Goal: Communication & Community: Answer question/provide support

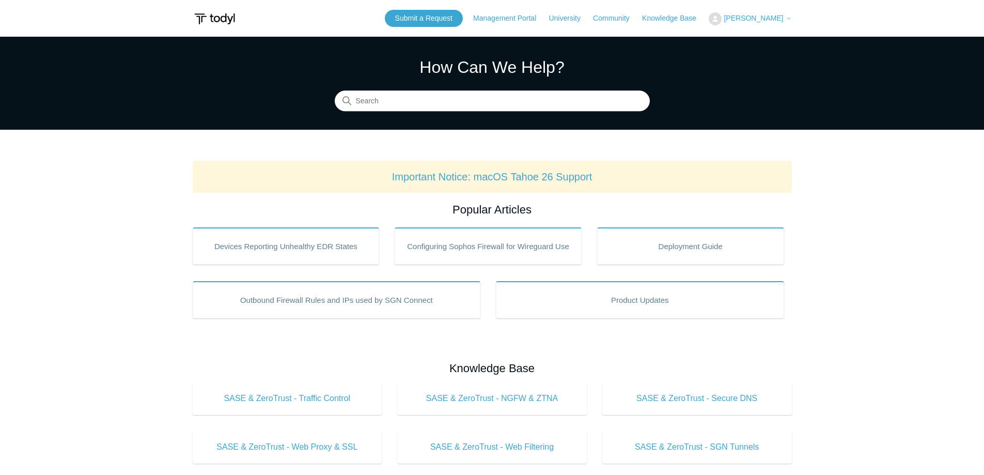
click at [749, 12] on header "Submit a Request Management Portal University Community Knowledge Base Tyler Ga…" at bounding box center [492, 18] width 599 height 37
click at [751, 16] on span "[PERSON_NAME]" at bounding box center [753, 18] width 59 height 8
click at [742, 40] on link "My Support Requests" at bounding box center [759, 41] width 101 height 18
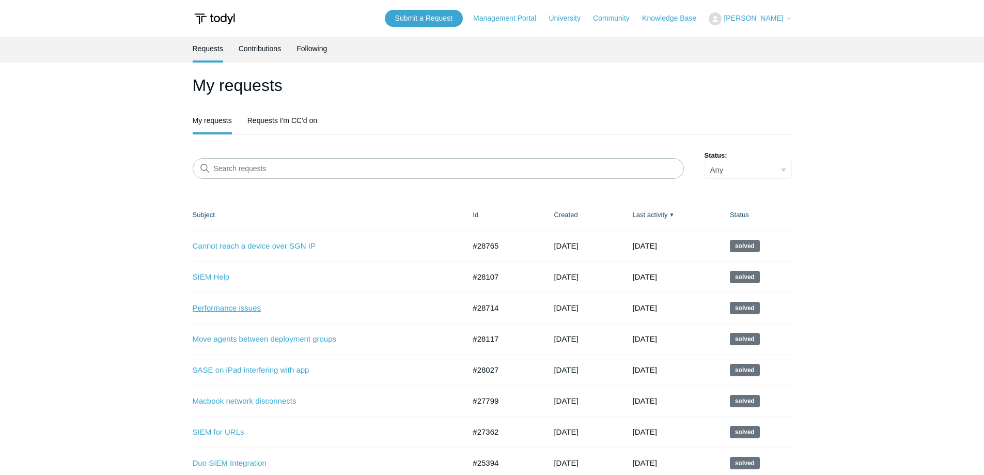
click at [247, 313] on link "Performance issues" at bounding box center [321, 308] width 257 height 12
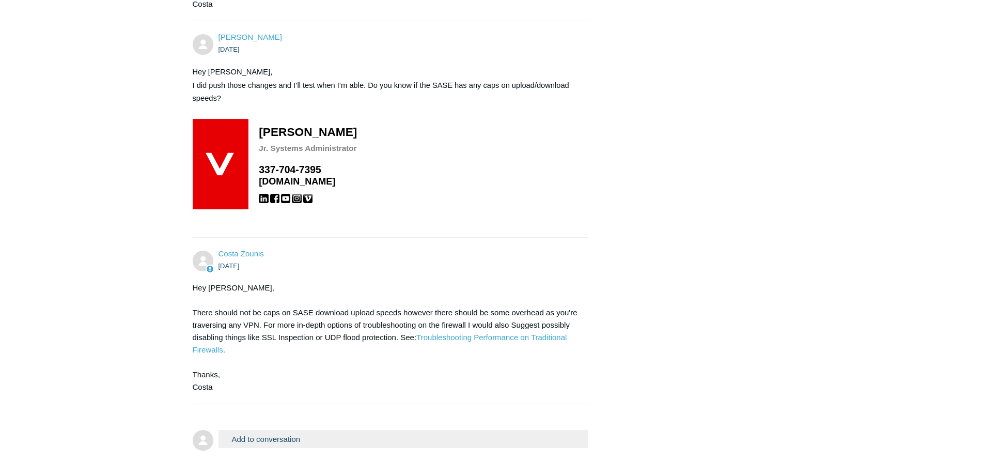
scroll to position [521, 0]
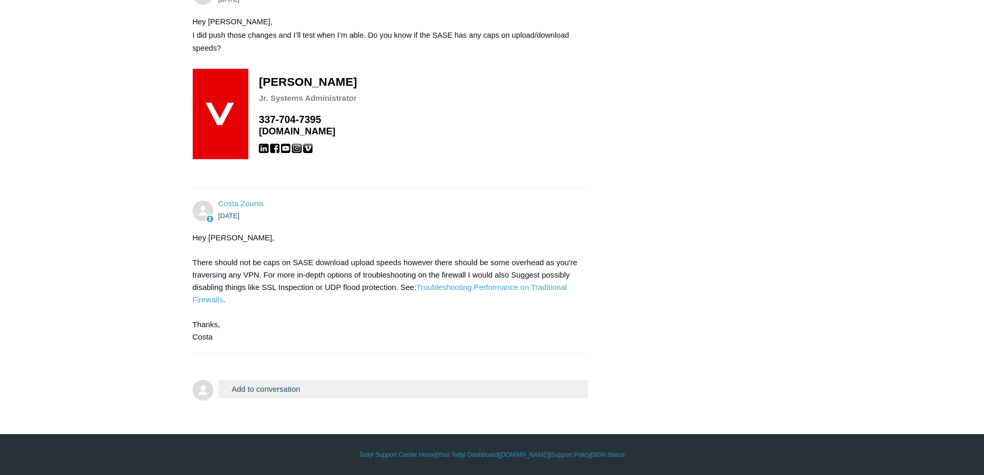
click at [281, 392] on button "Add to conversation" at bounding box center [404, 389] width 370 height 18
click at [0, 0] on input "text" at bounding box center [0, 0] width 0 height 0
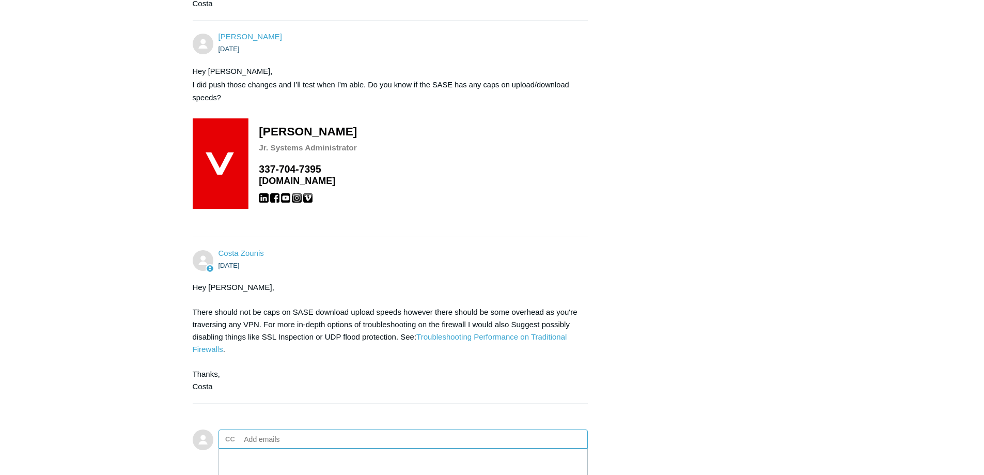
scroll to position [573, 0]
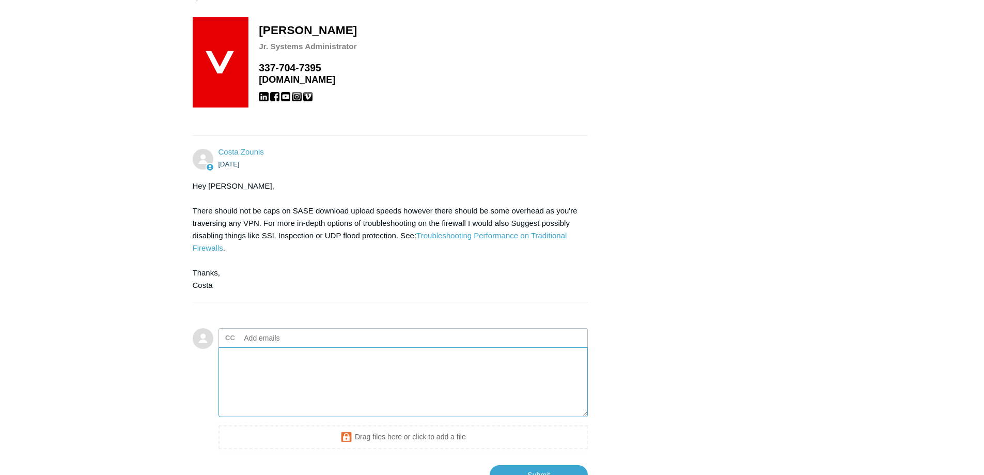
click at [470, 373] on textarea "Add your reply" at bounding box center [404, 382] width 370 height 70
click at [529, 376] on textarea "Hey Costa, finally heard back from this user as she was out for a bit. She is s…" at bounding box center [404, 382] width 370 height 70
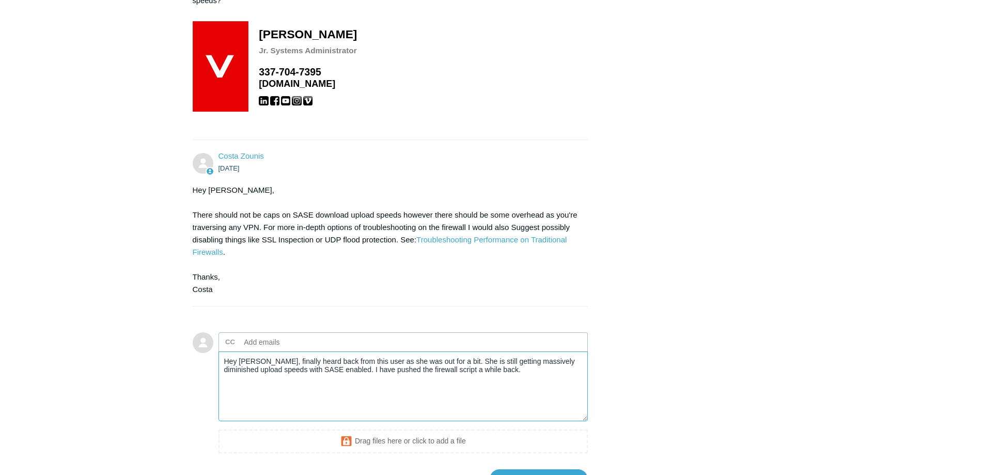
scroll to position [654, 0]
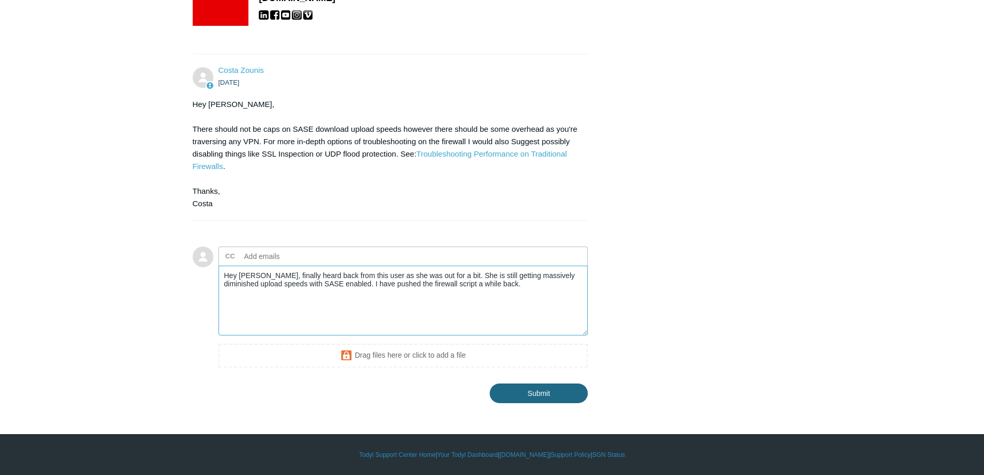
type textarea "Hey [PERSON_NAME], finally heard back from this user as she was out for a bit. …"
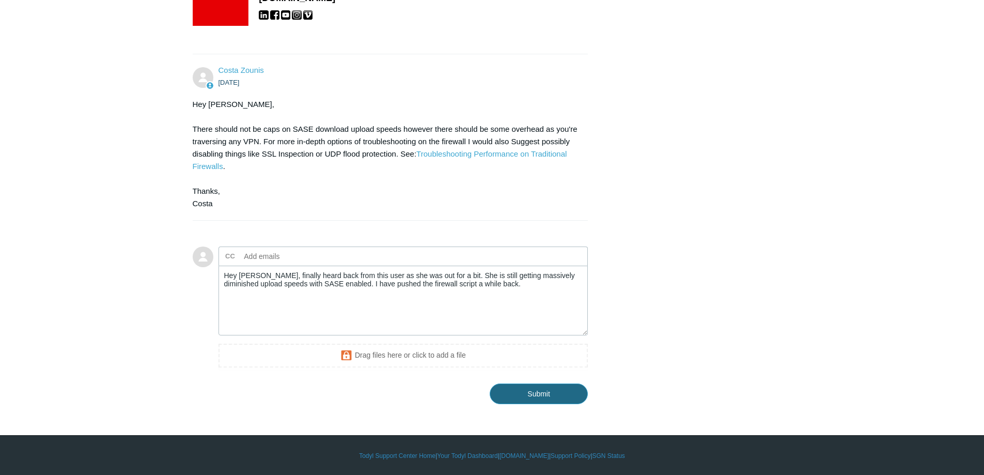
click at [528, 395] on input "Submit" at bounding box center [539, 393] width 98 height 21
